Goal: Task Accomplishment & Management: Use online tool/utility

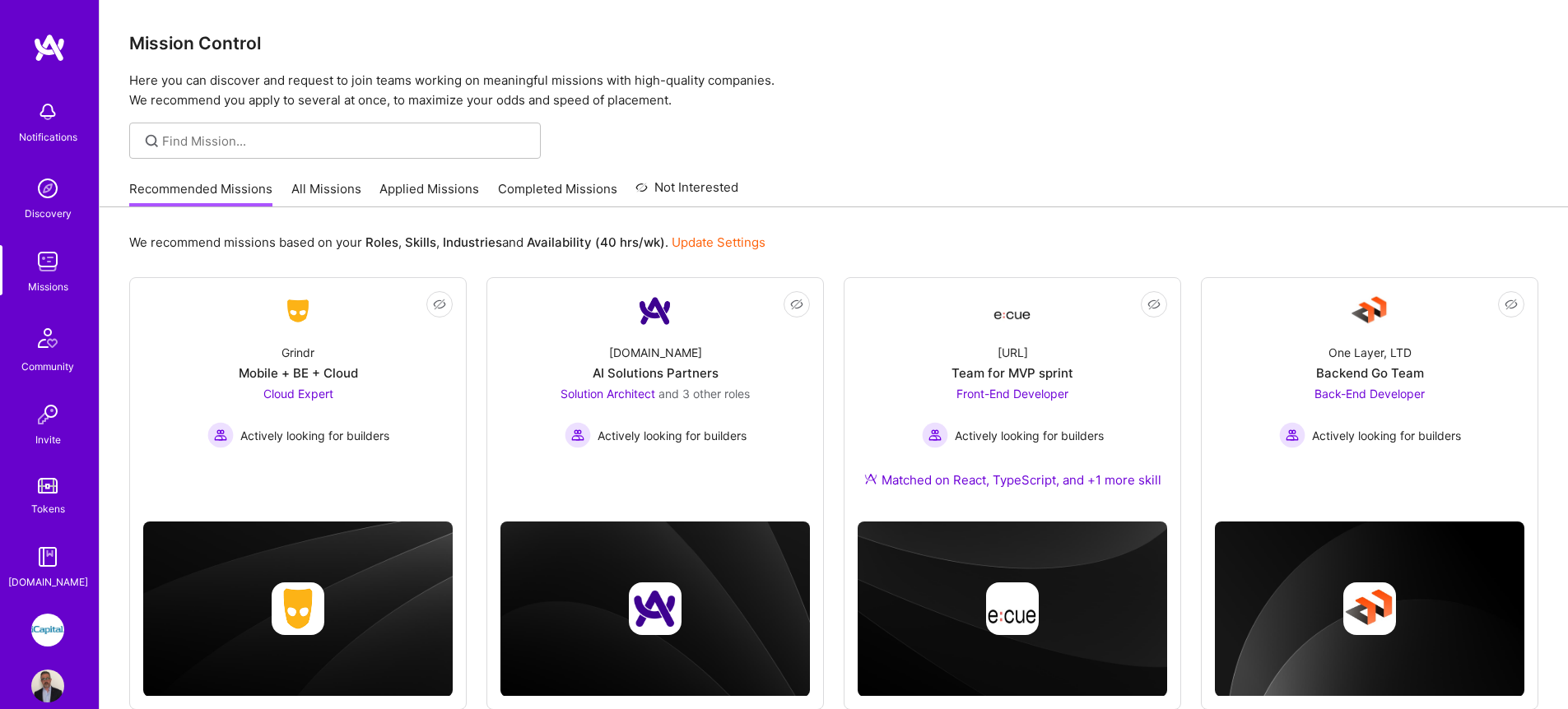
click at [320, 181] on link "All Missions" at bounding box center [326, 193] width 70 height 27
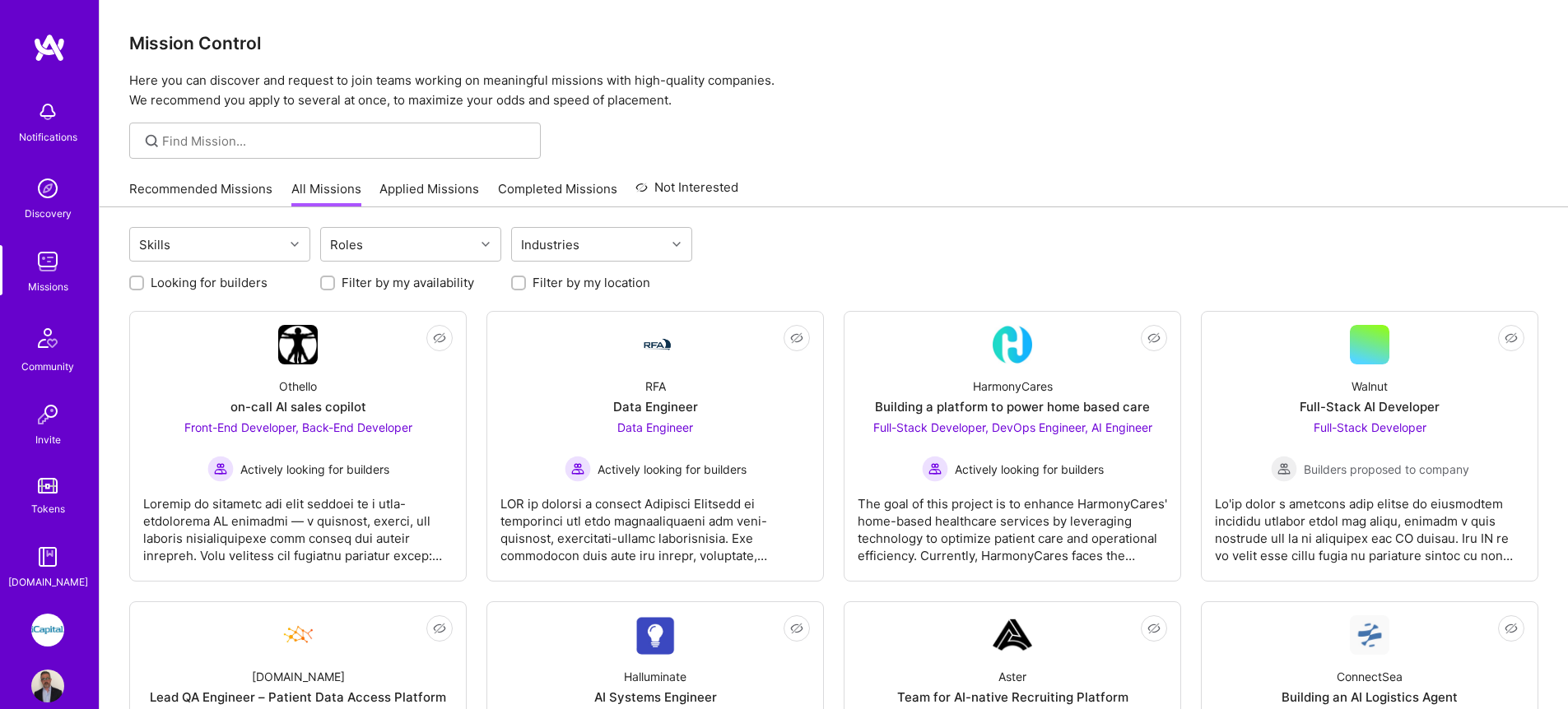
click at [394, 184] on link "Applied Missions" at bounding box center [429, 193] width 100 height 27
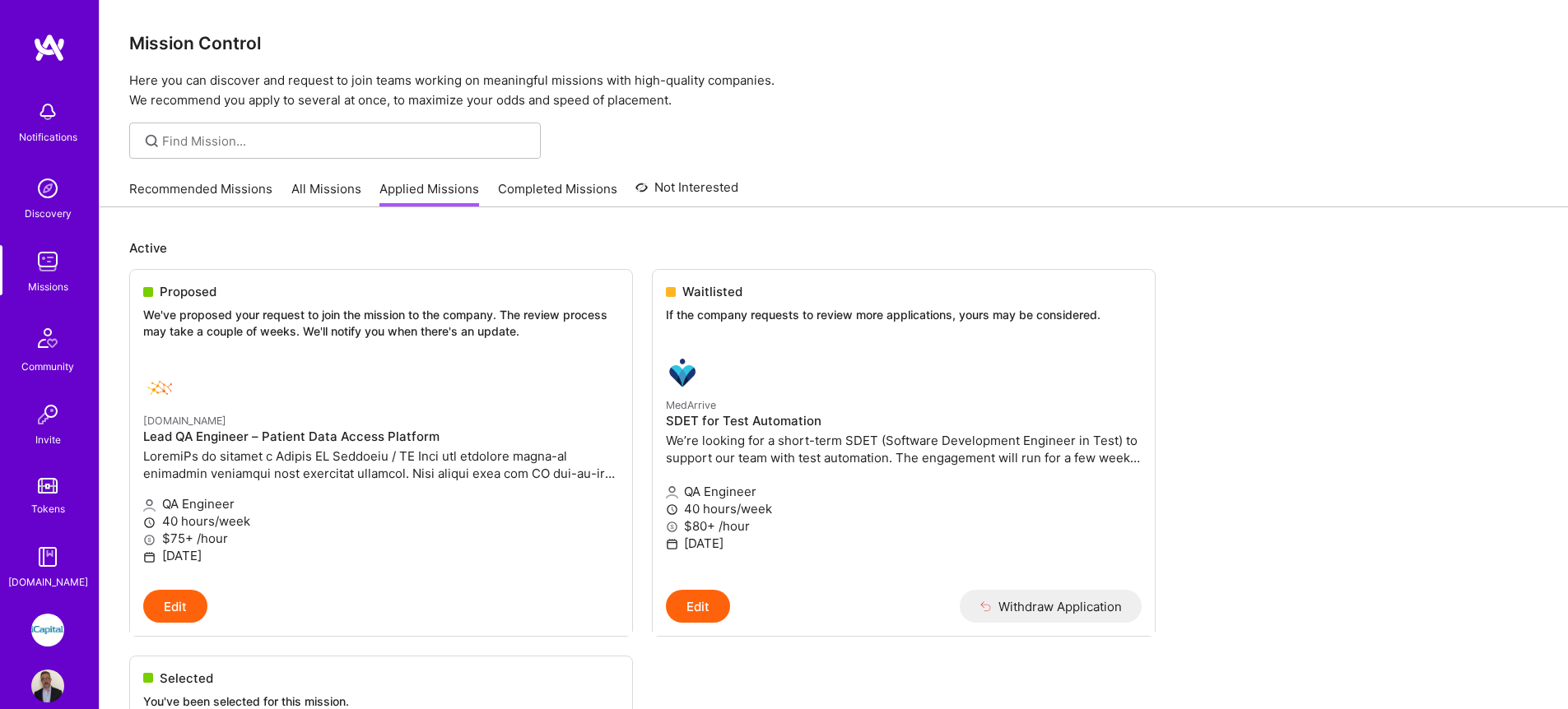
click at [58, 567] on link "iCapital: Building an Alternative Investment Marketplace" at bounding box center [47, 630] width 42 height 33
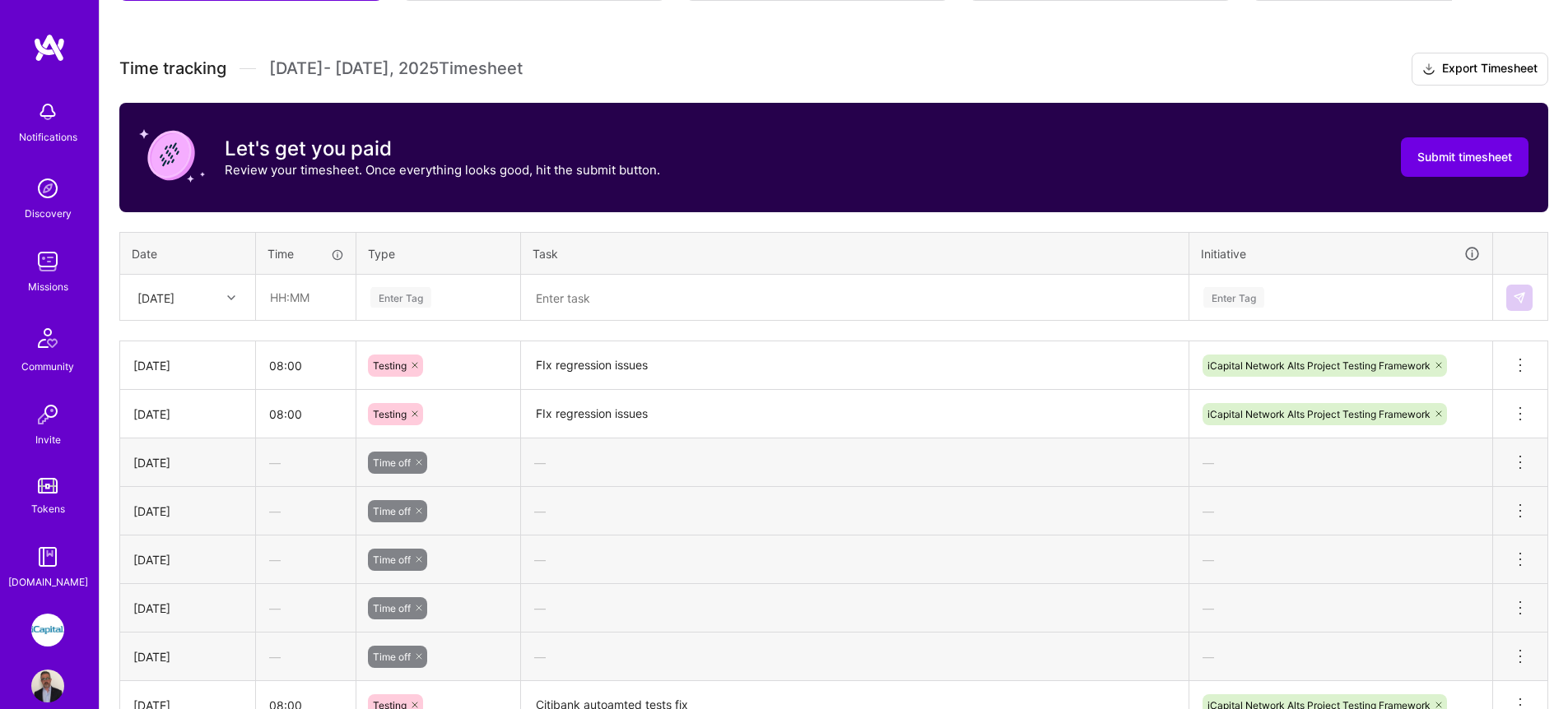
scroll to position [433, 0]
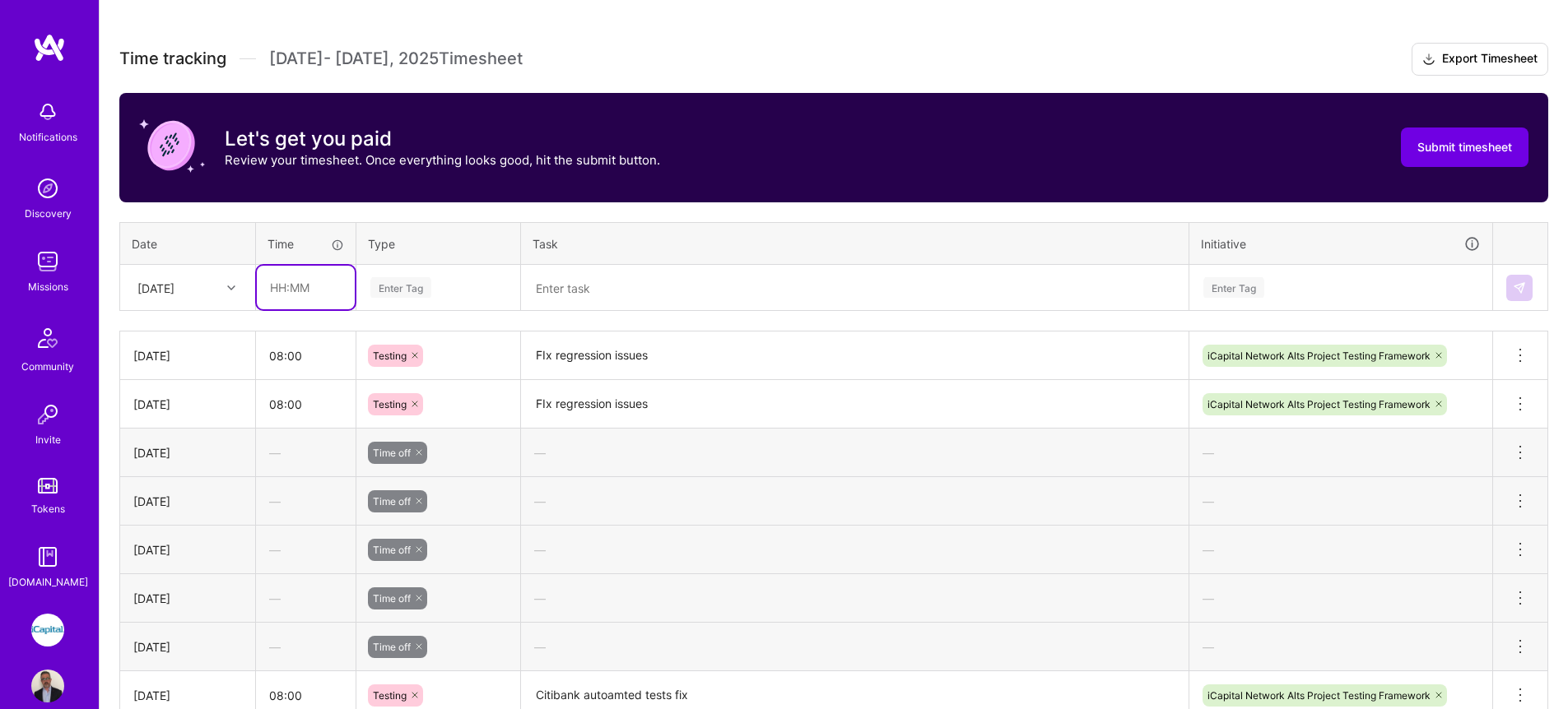
click at [285, 287] on input "text" at bounding box center [305, 287] width 98 height 44
type input "08:00"
click at [404, 301] on div "Enter Tag" at bounding box center [438, 288] width 163 height 43
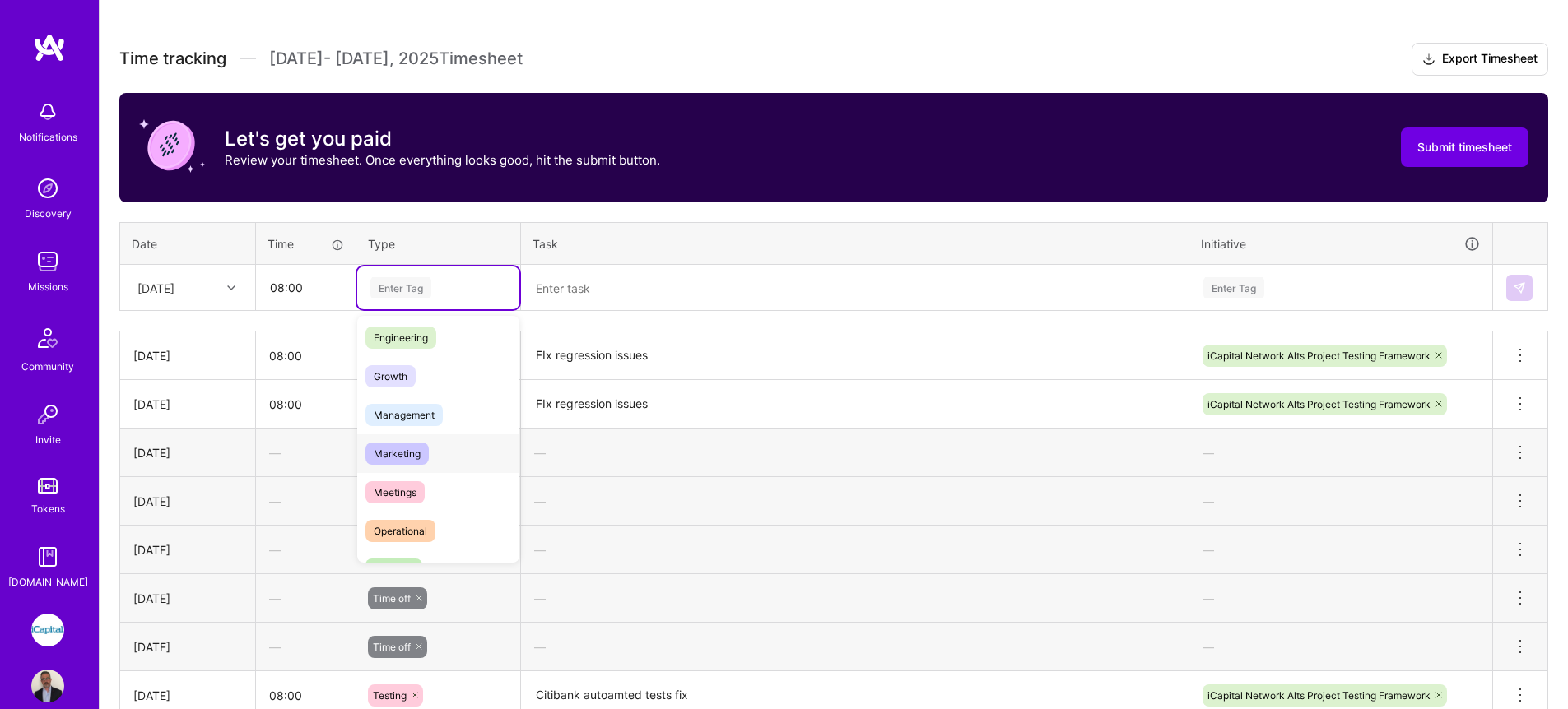
scroll to position [251, 0]
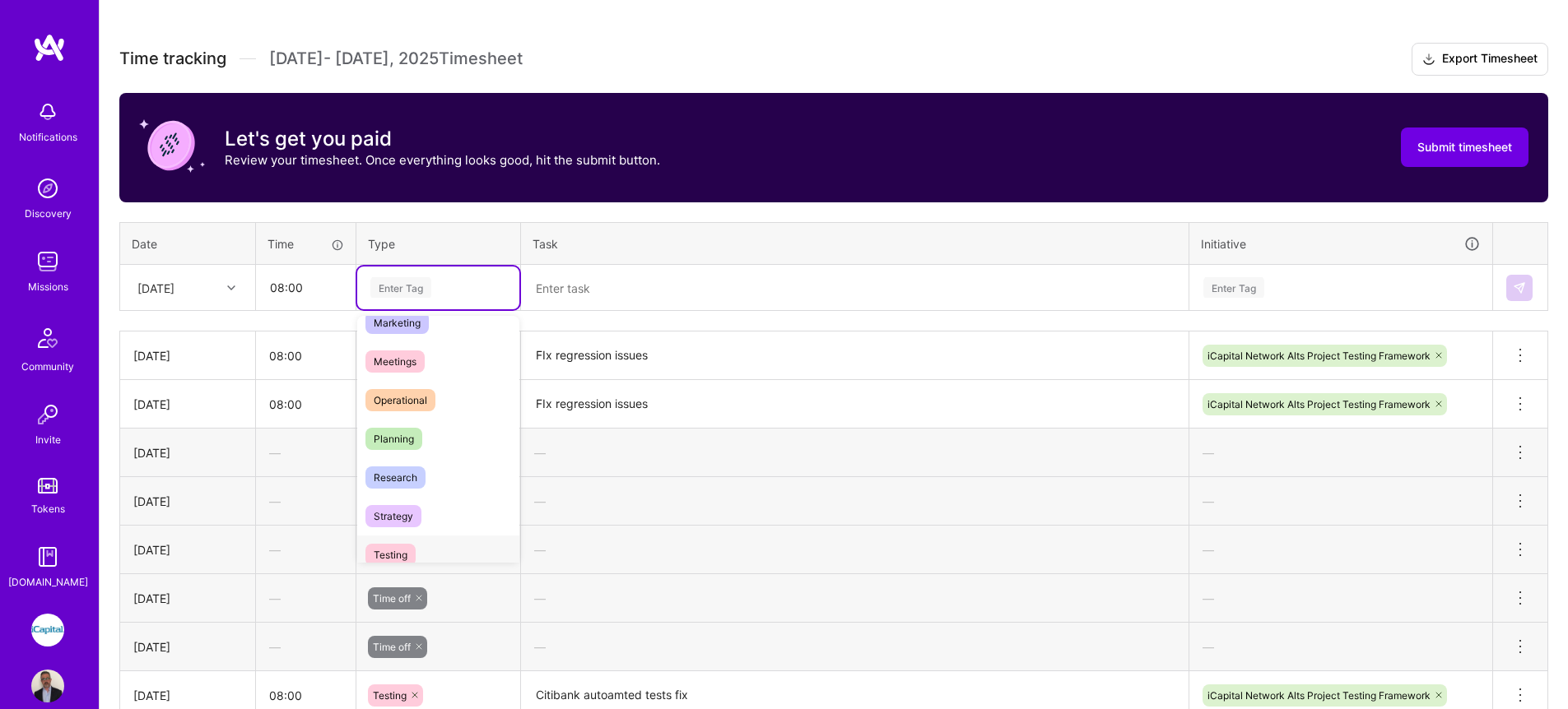
click at [418, 553] on div "Testing" at bounding box center [438, 555] width 163 height 39
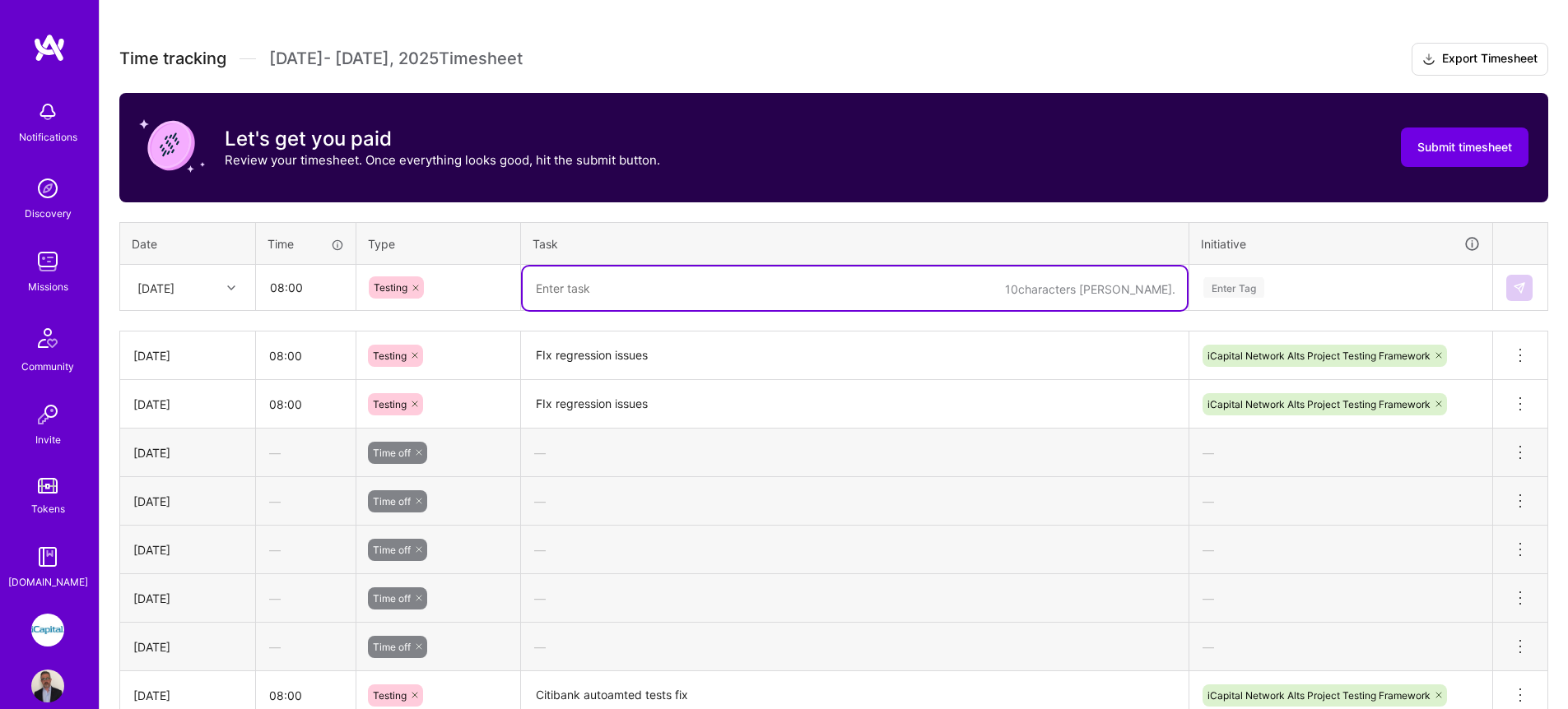
click at [581, 294] on textarea at bounding box center [855, 288] width 664 height 44
type textarea "IEQ relationship automation"
click at [1241, 293] on div "Enter Tag" at bounding box center [1233, 287] width 61 height 25
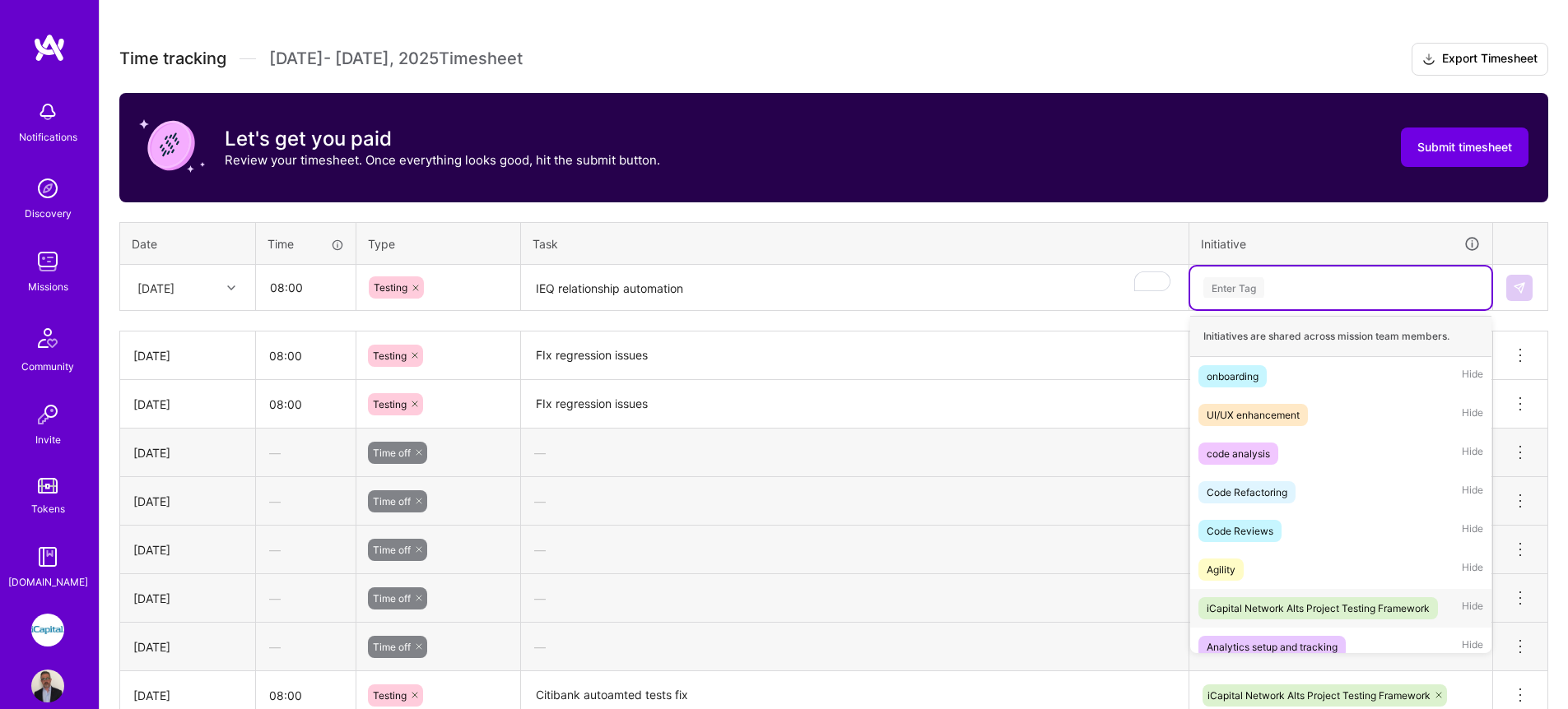
click at [1253, 567] on div "iCapital Network Alts Project Testing Framework" at bounding box center [1318, 608] width 223 height 17
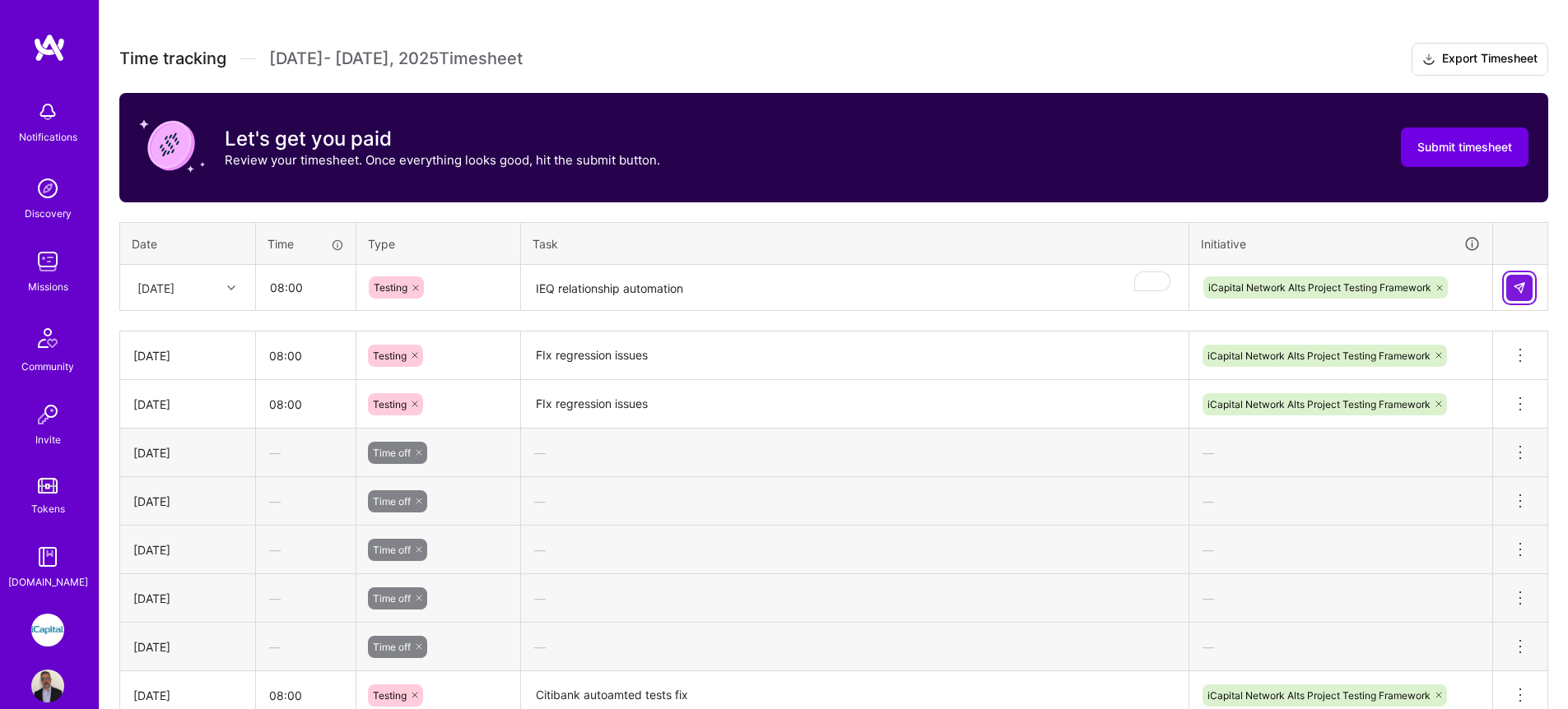
click at [1253, 294] on img at bounding box center [1520, 288] width 14 height 14
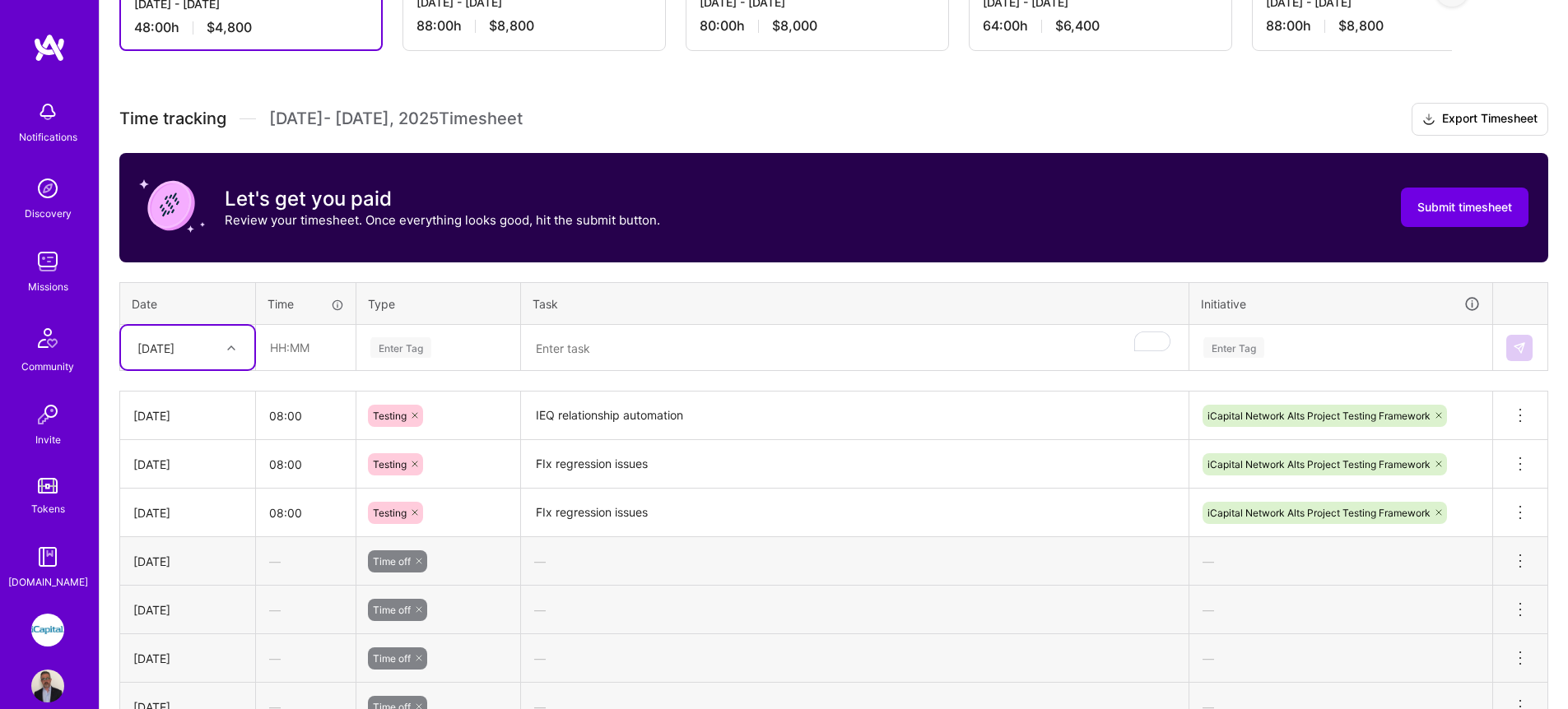
scroll to position [114, 0]
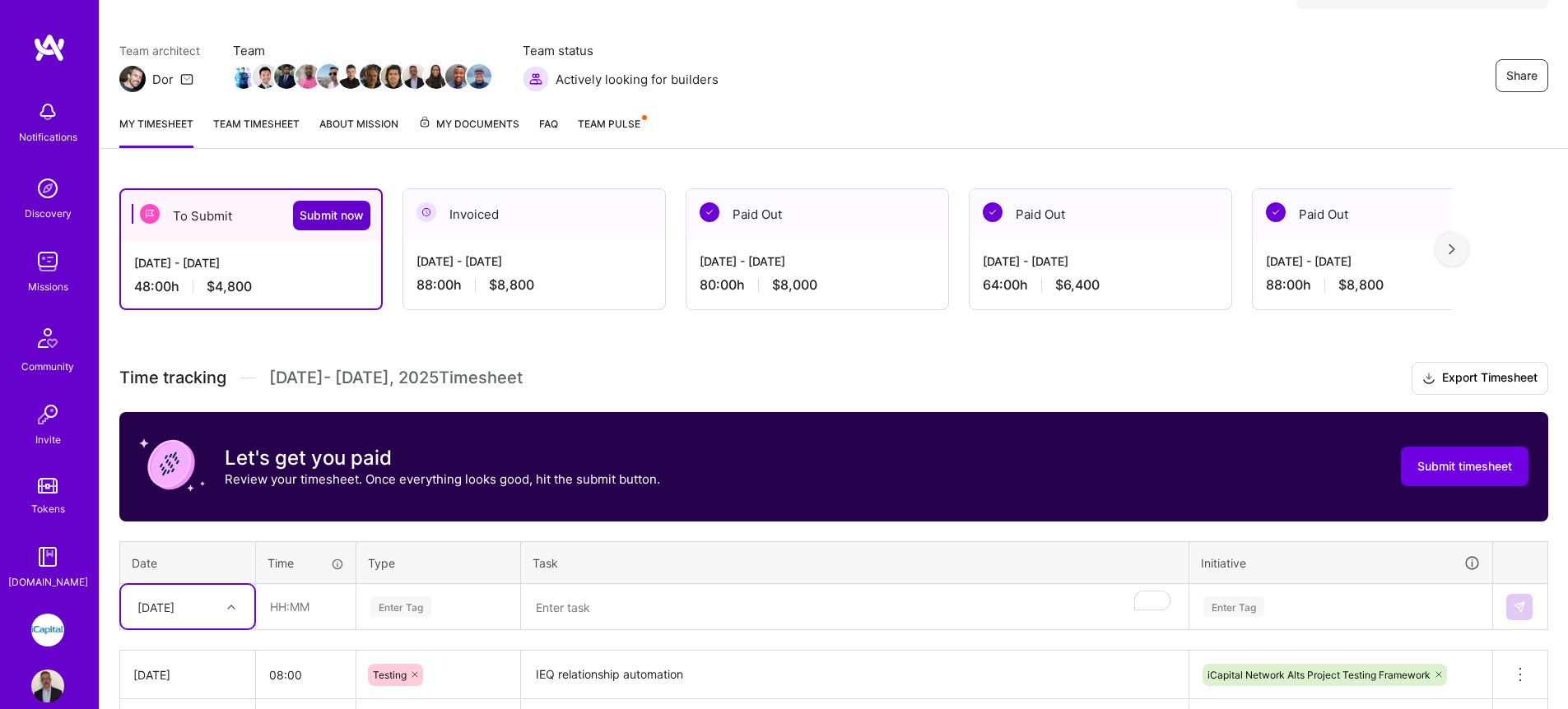
click at [346, 214] on span "Submit now" at bounding box center [332, 215] width 64 height 16
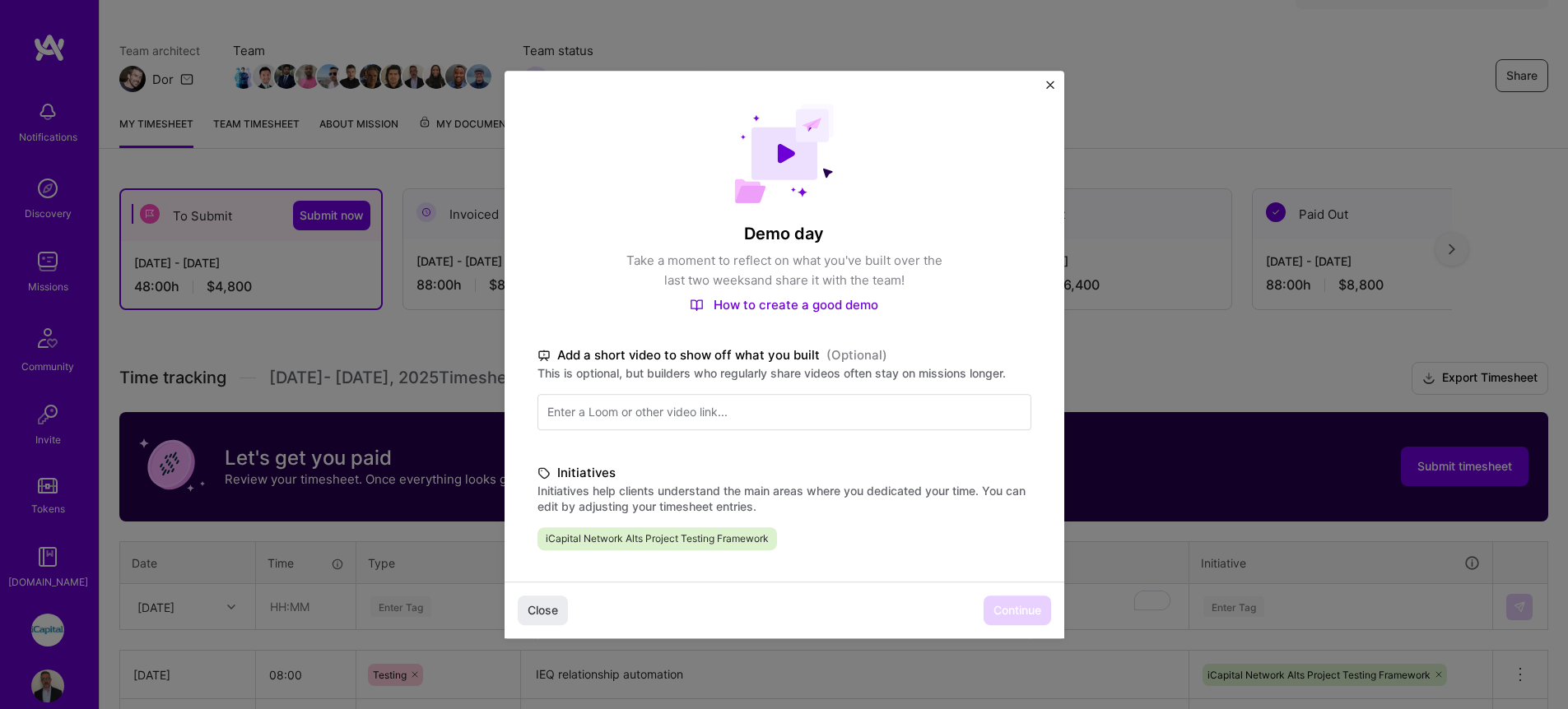
click at [924, 567] on div "Close Continue" at bounding box center [784, 609] width 559 height 57
click at [1022, 567] on span "Continue" at bounding box center [1016, 609] width 47 height 16
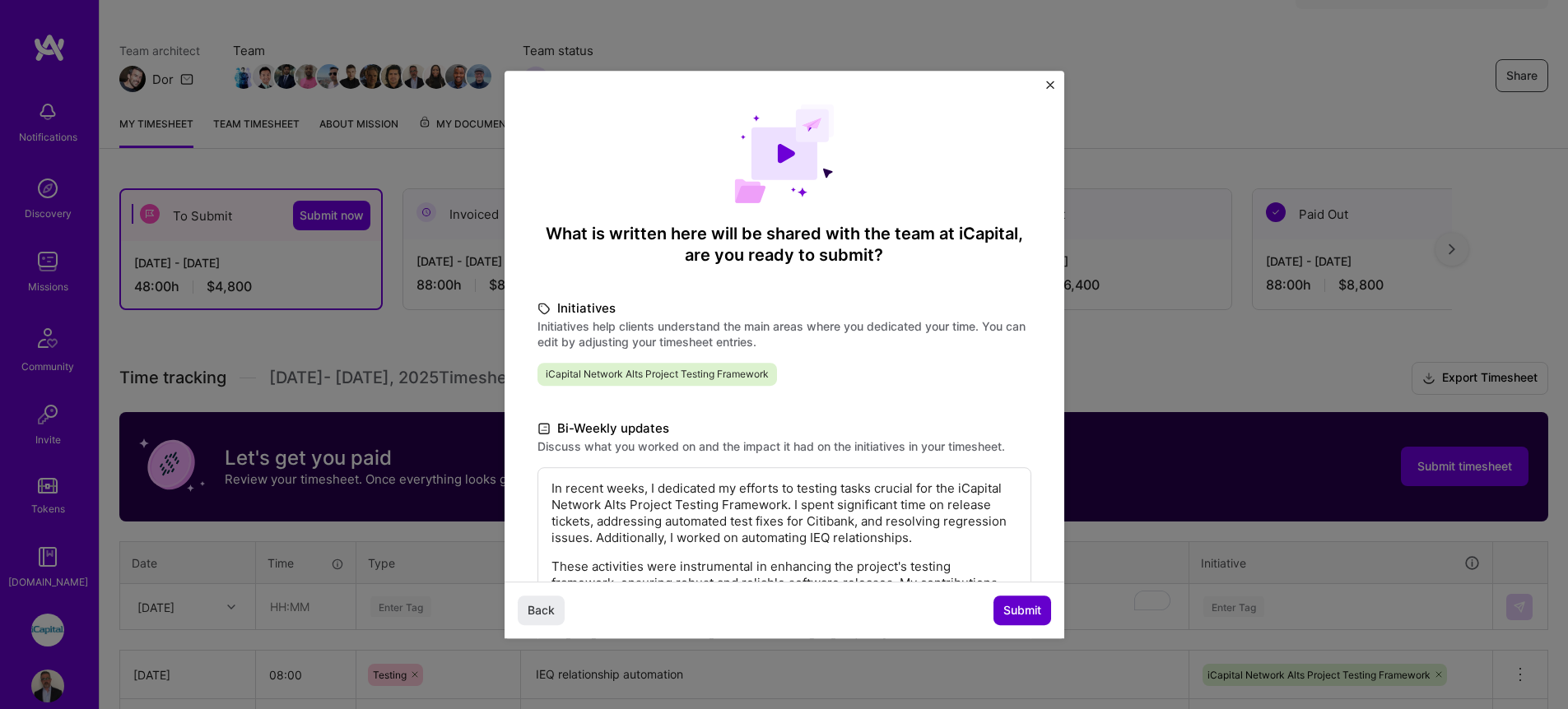
click at [1021, 567] on span "Submit" at bounding box center [1022, 609] width 38 height 16
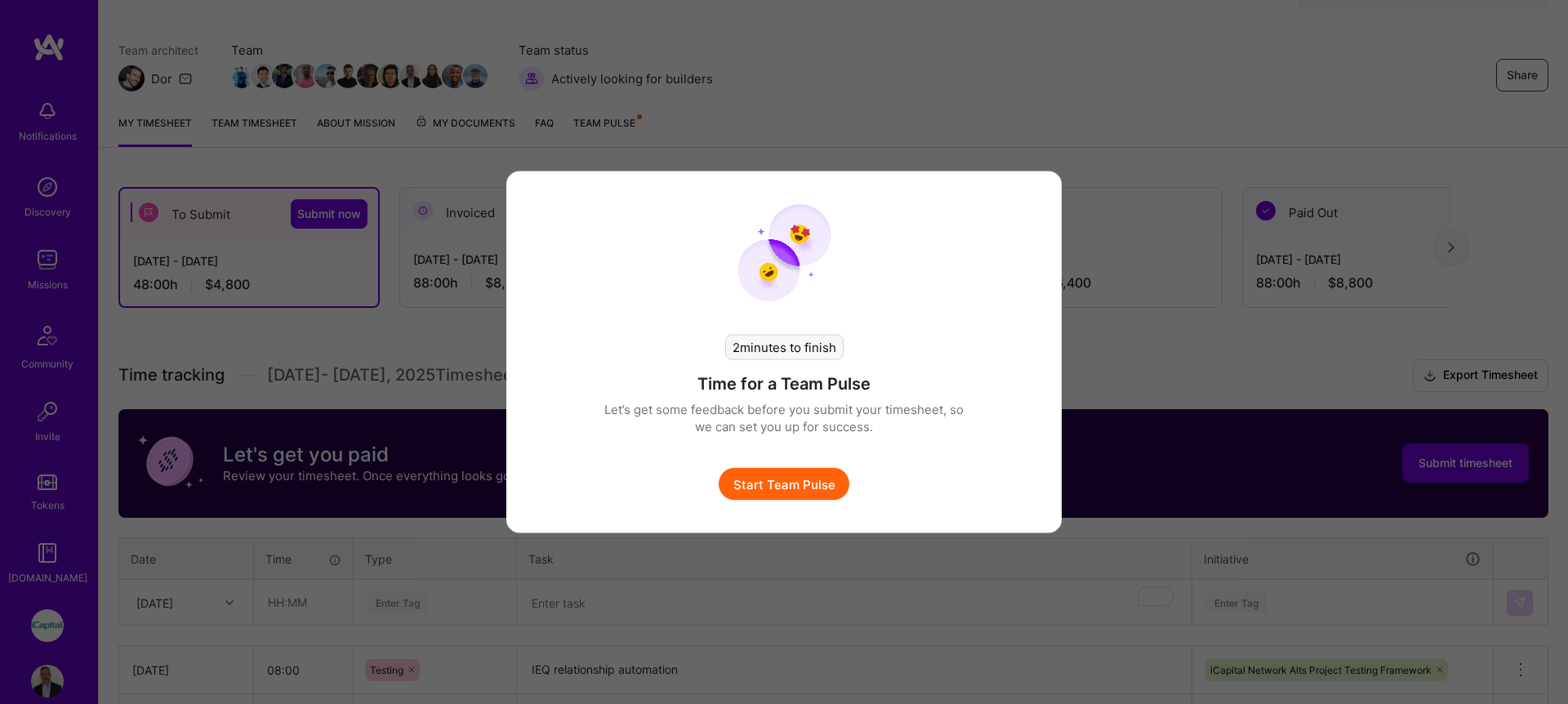
click at [811, 493] on button "Start Team Pulse" at bounding box center [784, 484] width 131 height 33
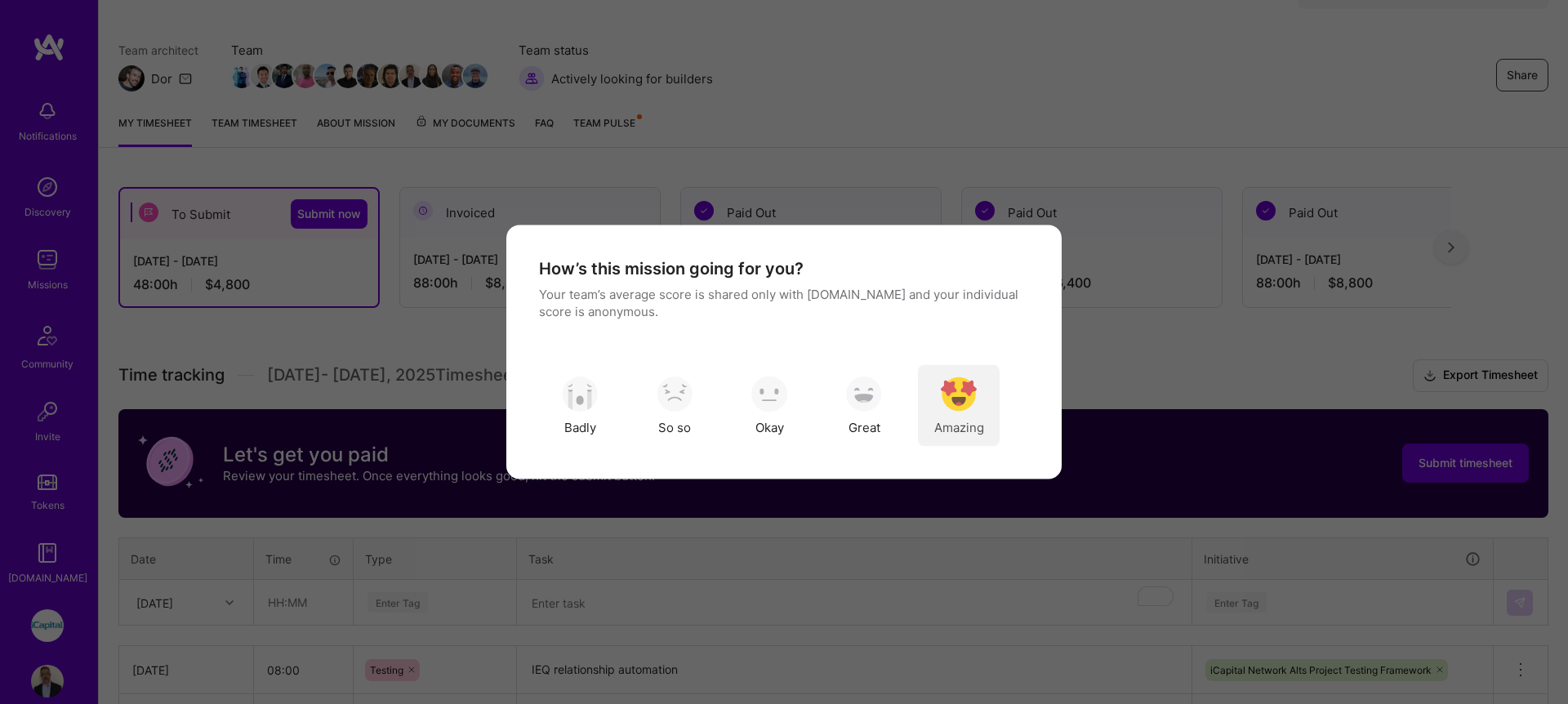
click at [942, 379] on img "modal" at bounding box center [958, 393] width 36 height 36
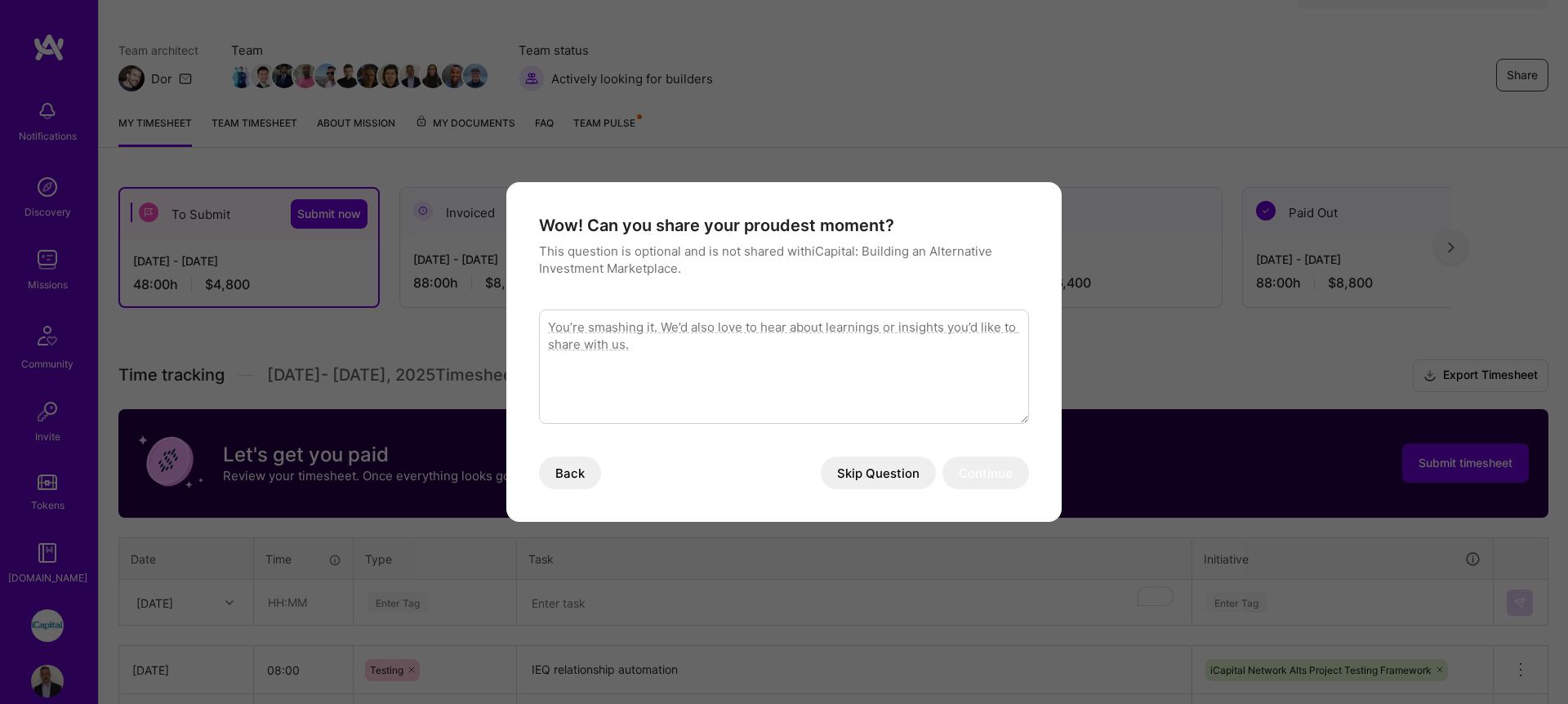
click at [870, 468] on button "Skip Question" at bounding box center [879, 473] width 115 height 33
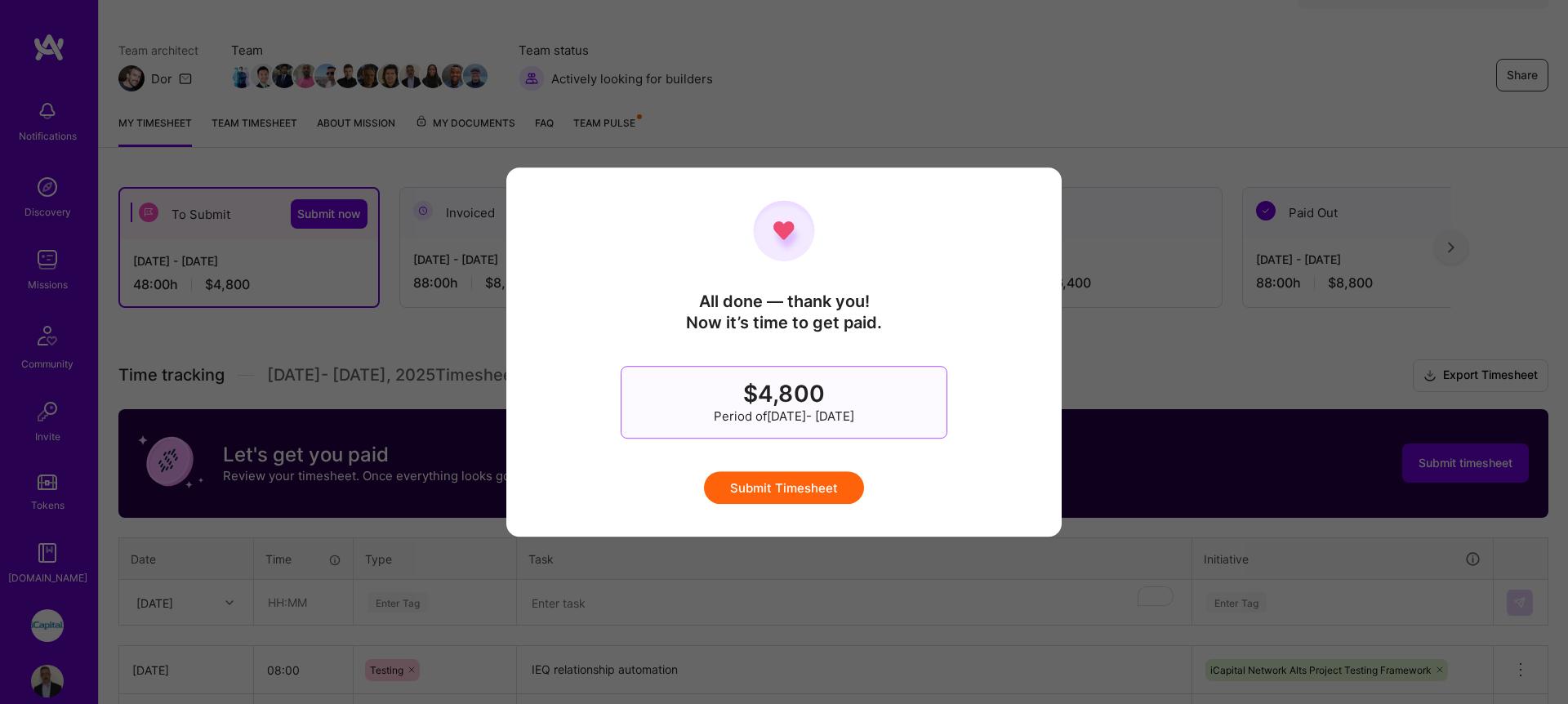
click at [856, 482] on button "Submit Timesheet" at bounding box center [784, 488] width 160 height 33
